Goal: Task Accomplishment & Management: Use online tool/utility

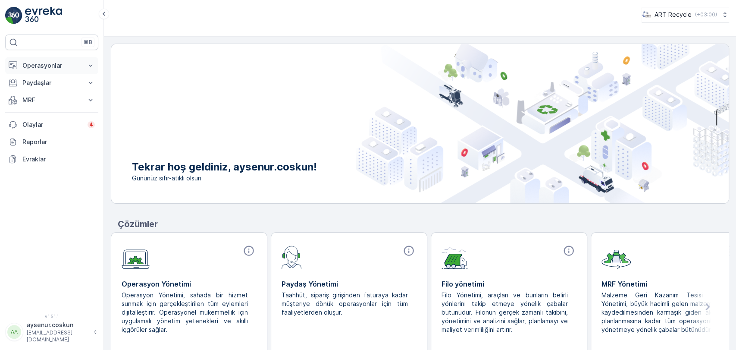
click at [55, 66] on p "Operasyonlar" at bounding box center [51, 65] width 59 height 9
click at [62, 102] on p "Rotalar & Görevler" at bounding box center [48, 104] width 53 height 9
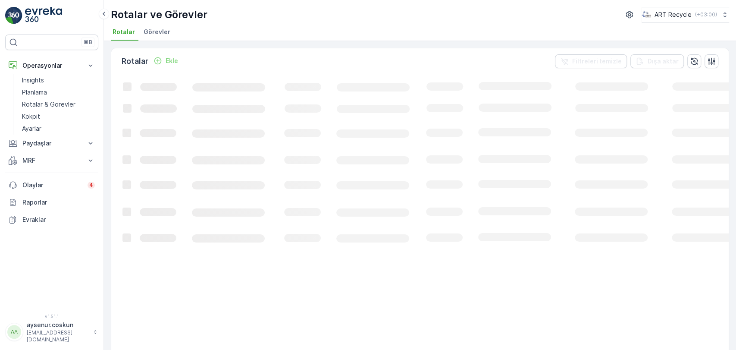
click at [149, 32] on span "Görevler" at bounding box center [157, 32] width 27 height 9
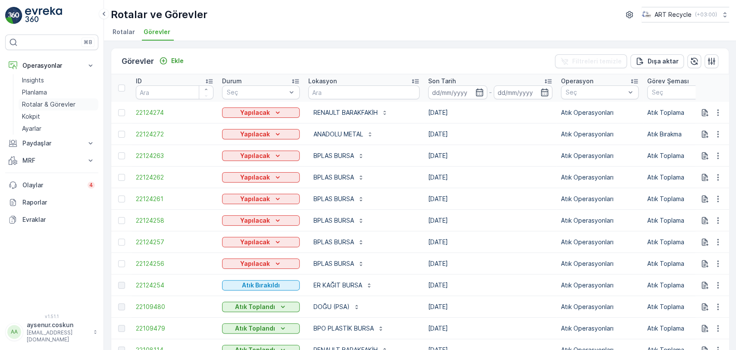
click at [66, 100] on p "Rotalar & Görevler" at bounding box center [48, 104] width 53 height 9
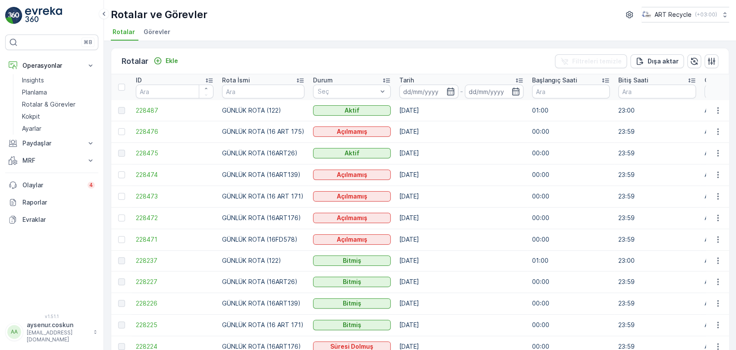
click at [160, 38] on li "Görevler" at bounding box center [158, 33] width 32 height 15
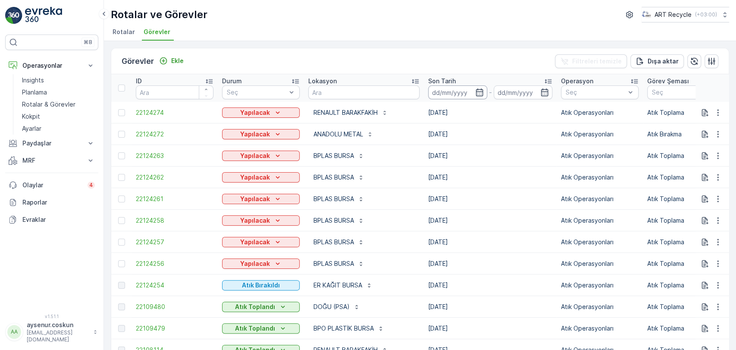
click at [466, 91] on input at bounding box center [457, 92] width 59 height 14
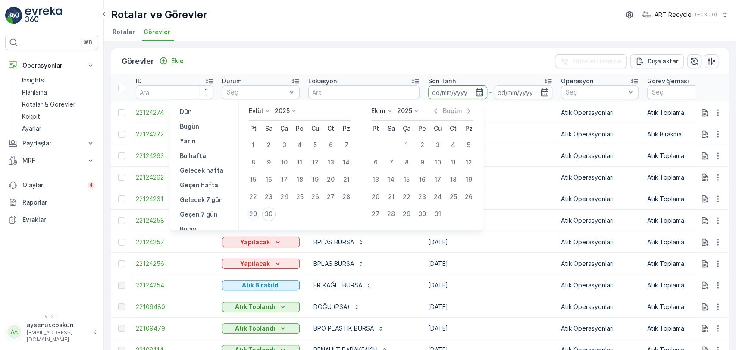
click at [247, 215] on div "29" at bounding box center [253, 214] width 14 height 14
type input "[DATE]"
click at [247, 215] on div "29" at bounding box center [253, 214] width 14 height 14
type input "[DATE]"
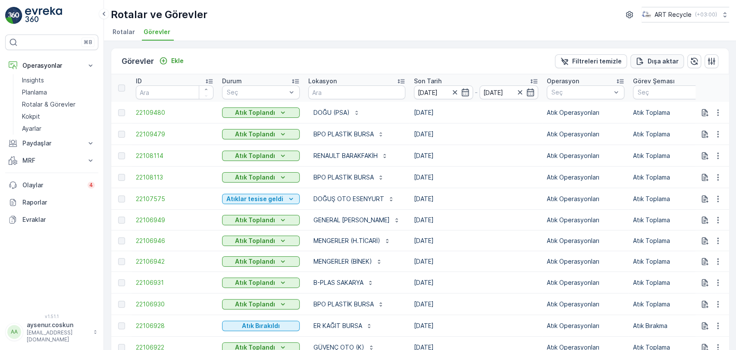
click at [672, 64] on p "Dışa aktar" at bounding box center [662, 61] width 31 height 9
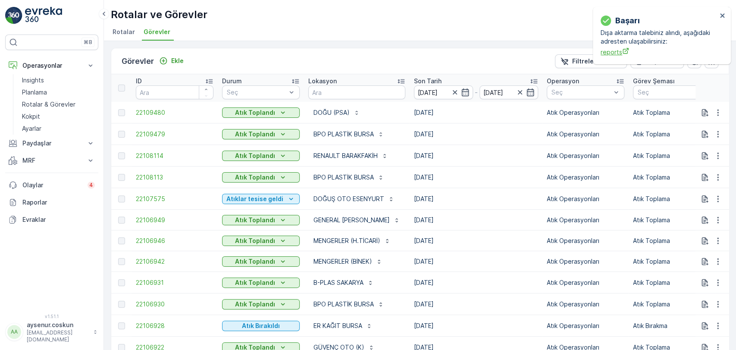
click at [615, 54] on span "reports" at bounding box center [658, 51] width 116 height 9
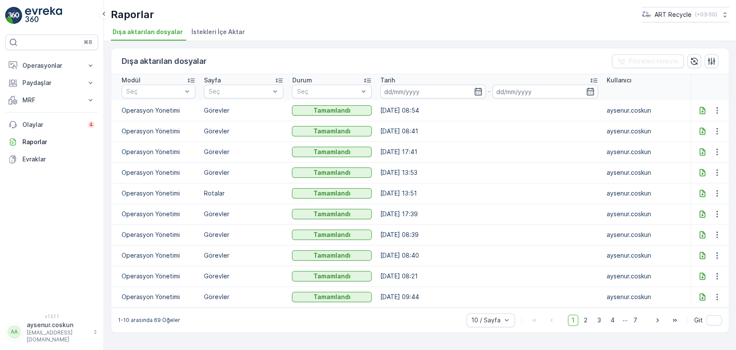
click at [700, 111] on icon at bounding box center [702, 110] width 9 height 9
click at [75, 72] on button "Operasyonlar" at bounding box center [51, 65] width 93 height 17
click at [72, 84] on link "Insights" at bounding box center [59, 80] width 80 height 12
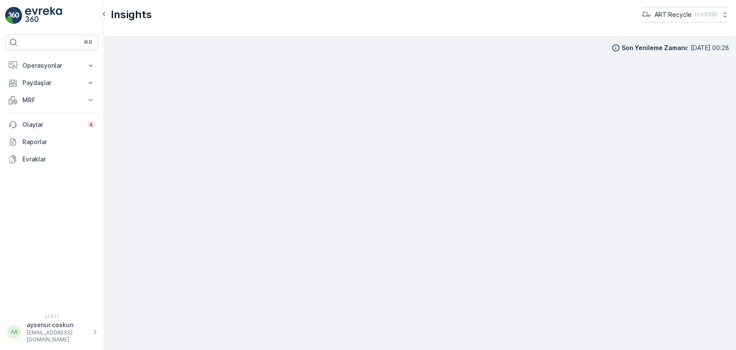
scroll to position [8, 0]
